Goal: Navigation & Orientation: Find specific page/section

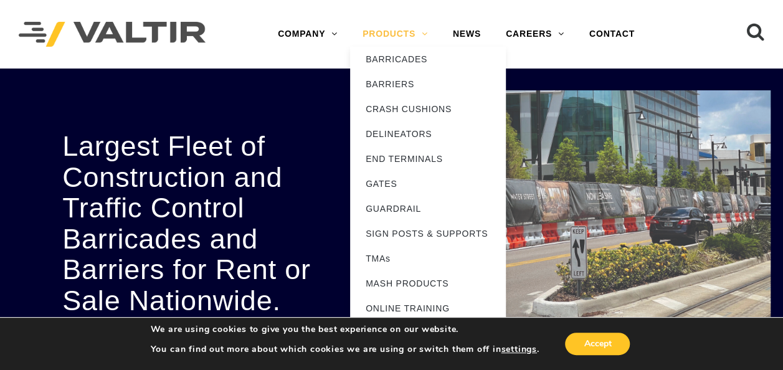
click at [413, 31] on link "PRODUCTS" at bounding box center [395, 34] width 90 height 25
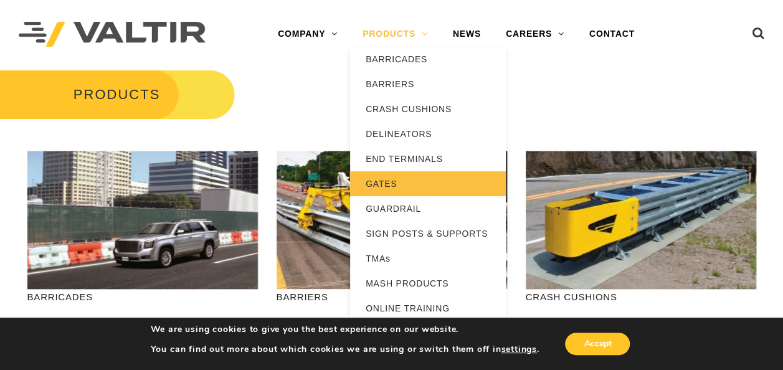
click at [388, 191] on link "GATES" at bounding box center [428, 183] width 156 height 25
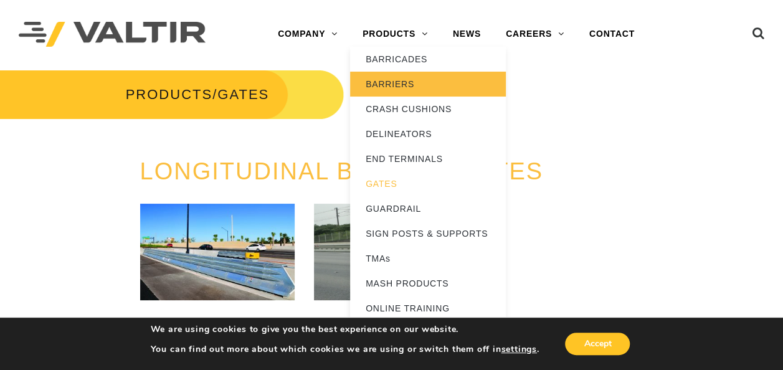
click at [405, 72] on link "BARRIERS" at bounding box center [428, 84] width 156 height 25
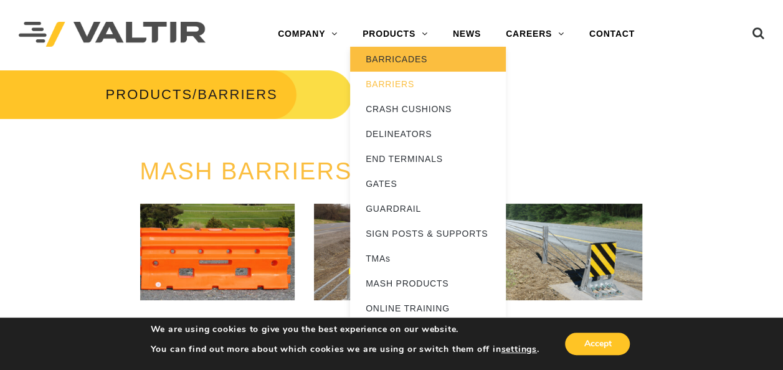
click at [383, 58] on link "BARRICADES" at bounding box center [428, 59] width 156 height 25
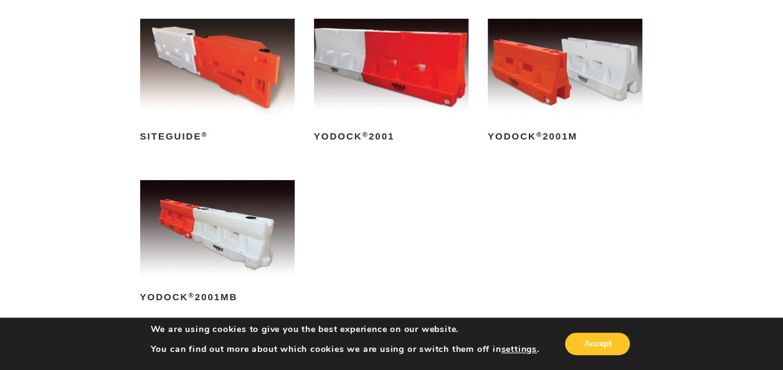
scroll to position [191, 0]
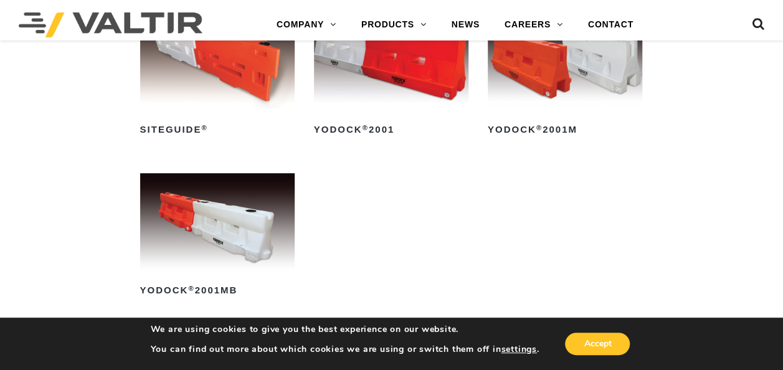
click at [173, 267] on img at bounding box center [217, 221] width 154 height 97
